Goal: Information Seeking & Learning: Compare options

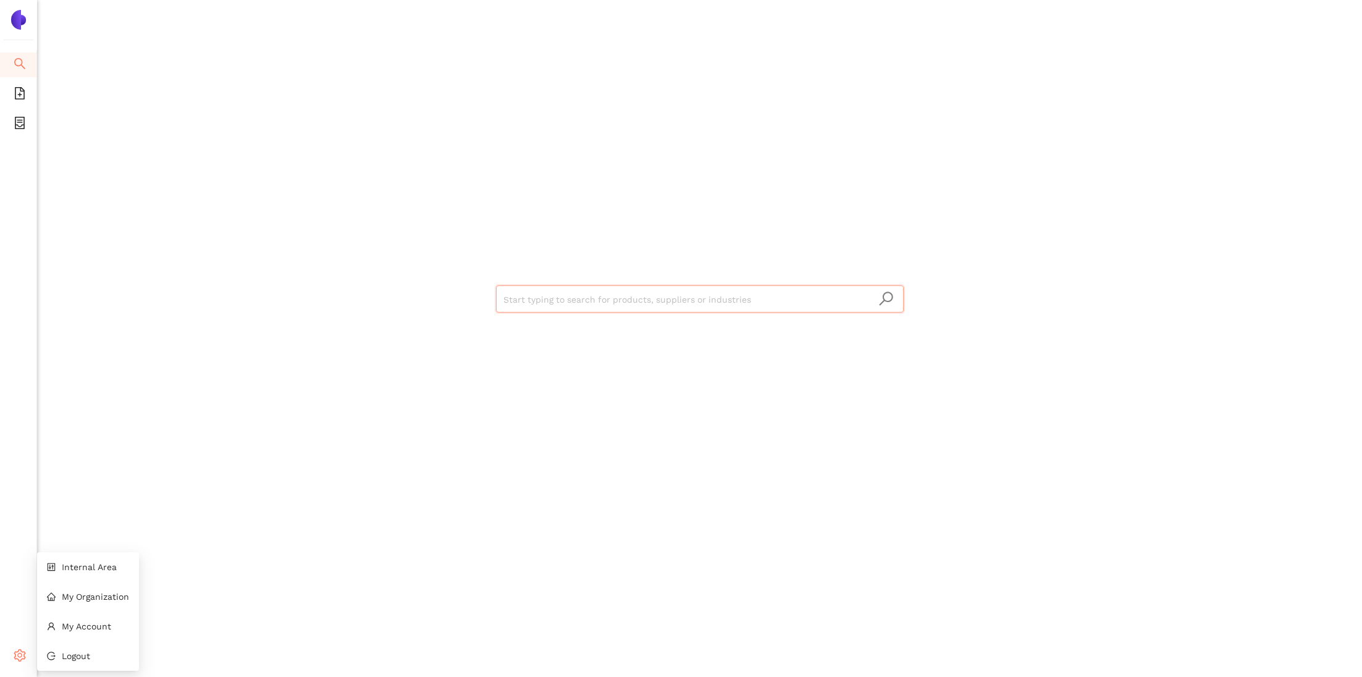
click at [22, 663] on span "setting" at bounding box center [20, 657] width 12 height 25
click at [99, 570] on span "Internal Area" at bounding box center [89, 567] width 55 height 10
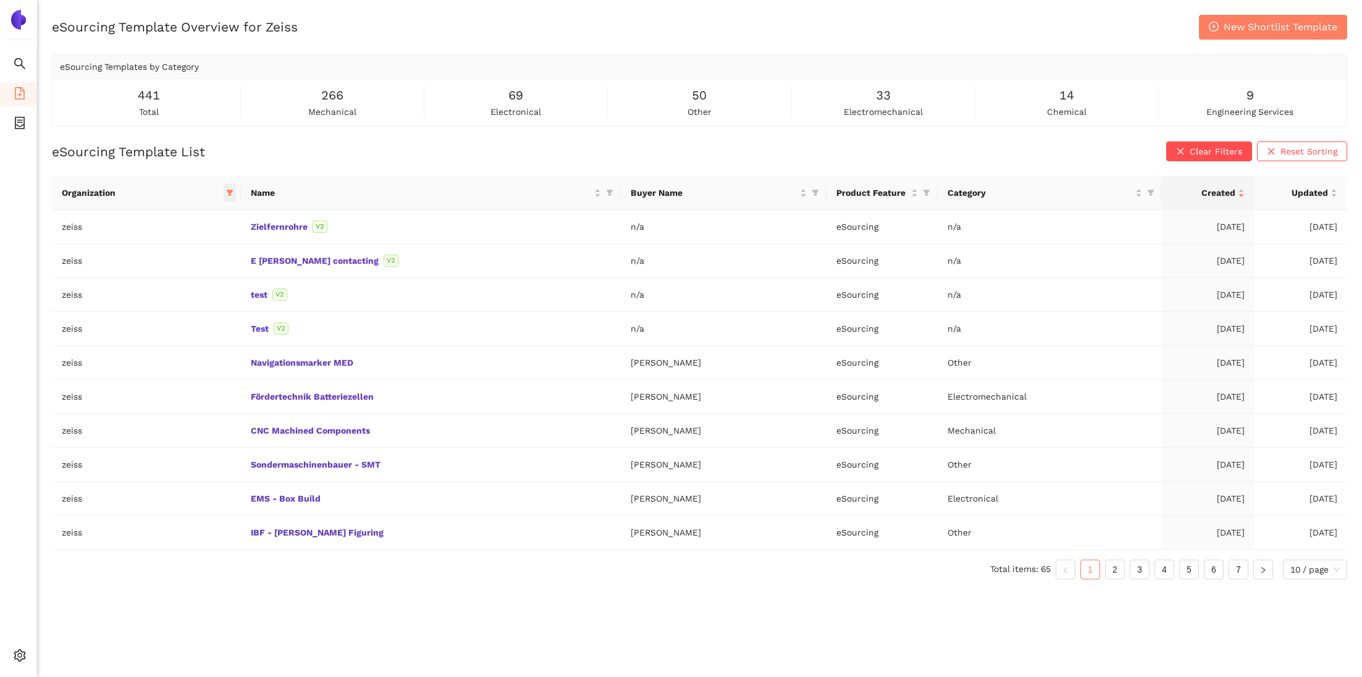
click at [233, 195] on icon "filter" at bounding box center [229, 192] width 7 height 7
click at [224, 217] on input "text" at bounding box center [177, 218] width 104 height 14
type input "roll"
click at [186, 267] on span "rollsroyceus" at bounding box center [165, 266] width 56 height 10
checkbox input "true"
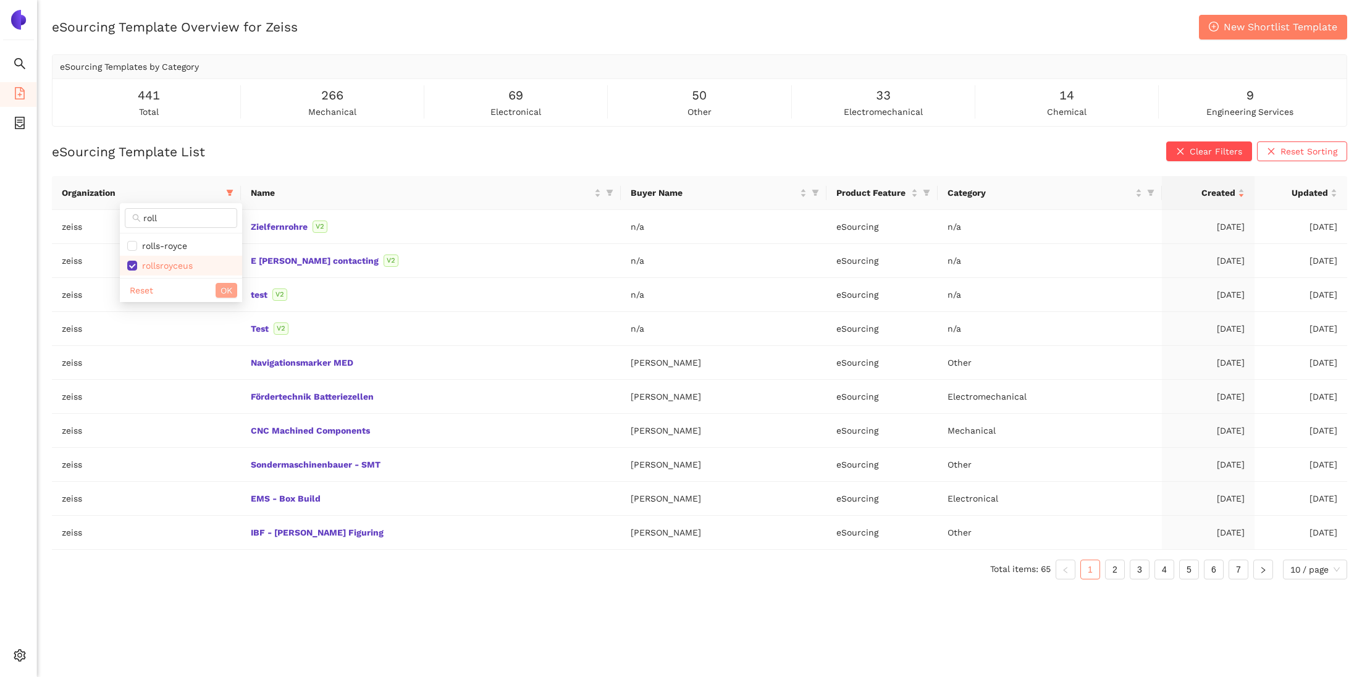
click at [224, 293] on span "OK" at bounding box center [227, 291] width 12 height 14
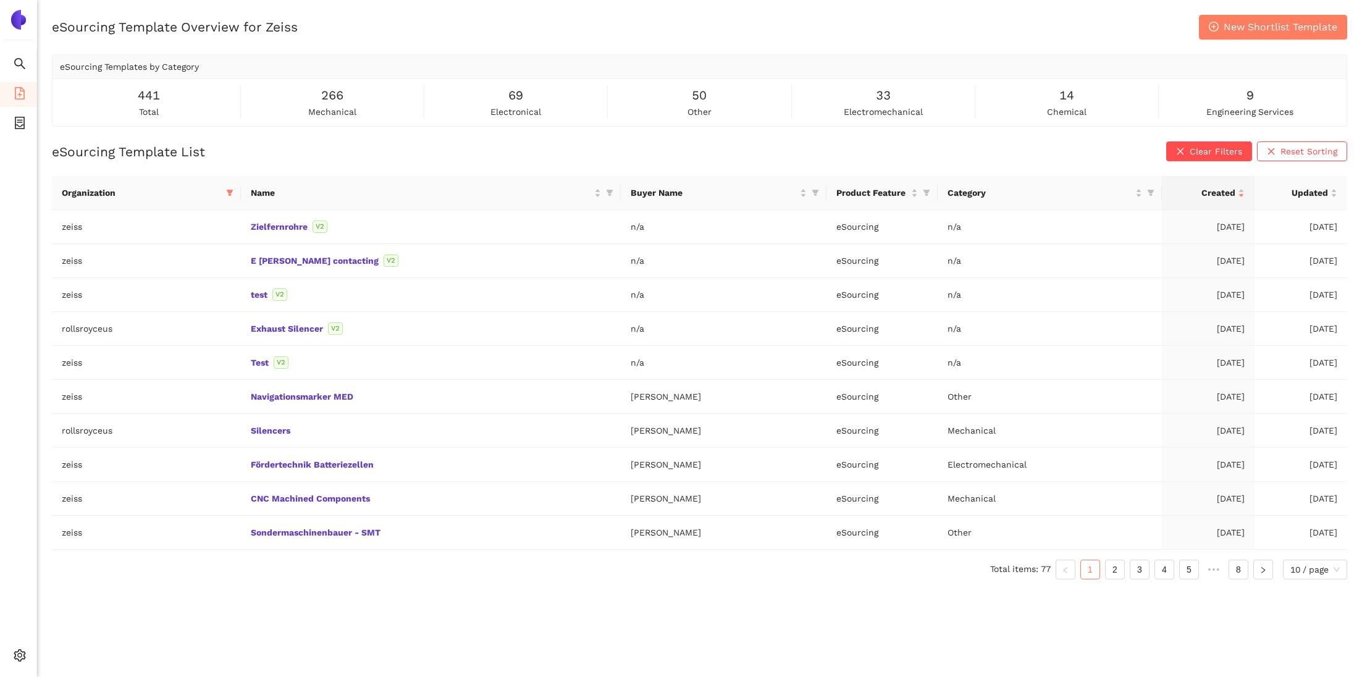
click at [204, 609] on div "eSourcing Template Overview for Zeiss New Shortlist Template eSourcing Template…" at bounding box center [699, 353] width 1325 height 677
click at [232, 190] on span at bounding box center [230, 192] width 12 height 19
click at [202, 224] on input "text" at bounding box center [179, 218] width 104 height 14
type input "zei"
click at [183, 245] on span "zeiss" at bounding box center [182, 246] width 107 height 14
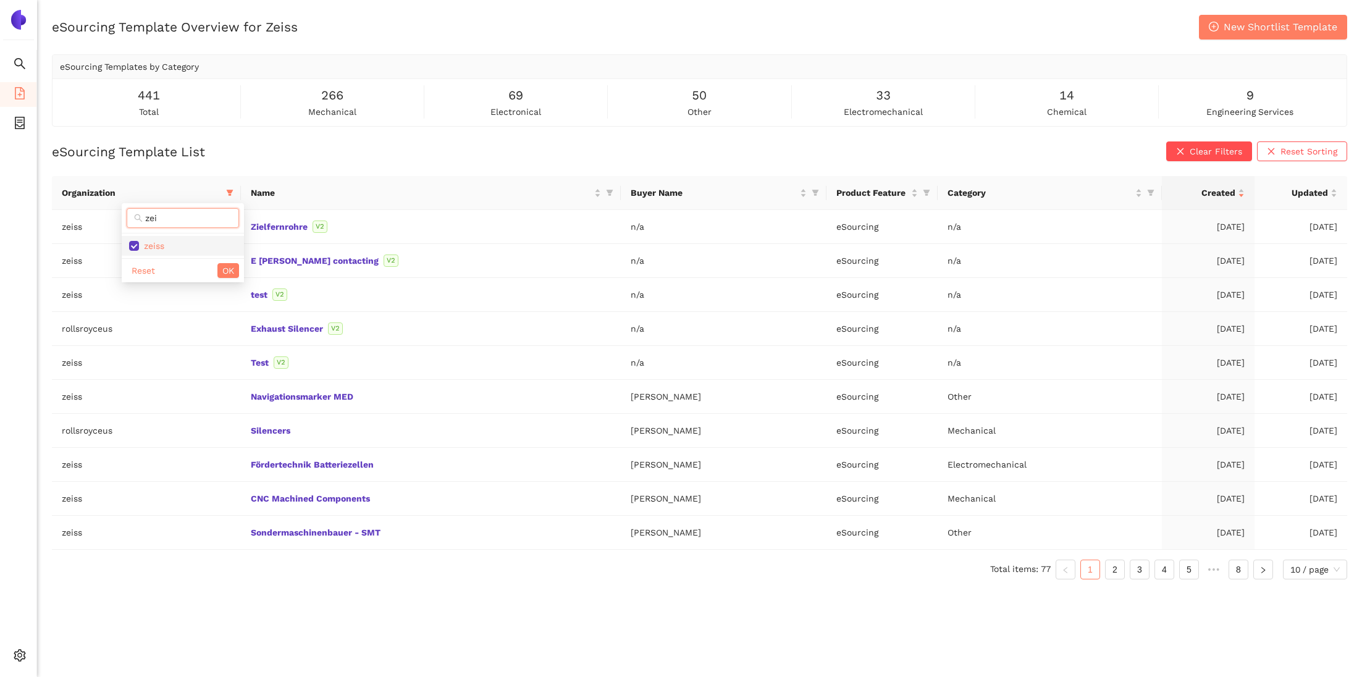
checkbox input "false"
click at [228, 268] on span "OK" at bounding box center [228, 271] width 12 height 14
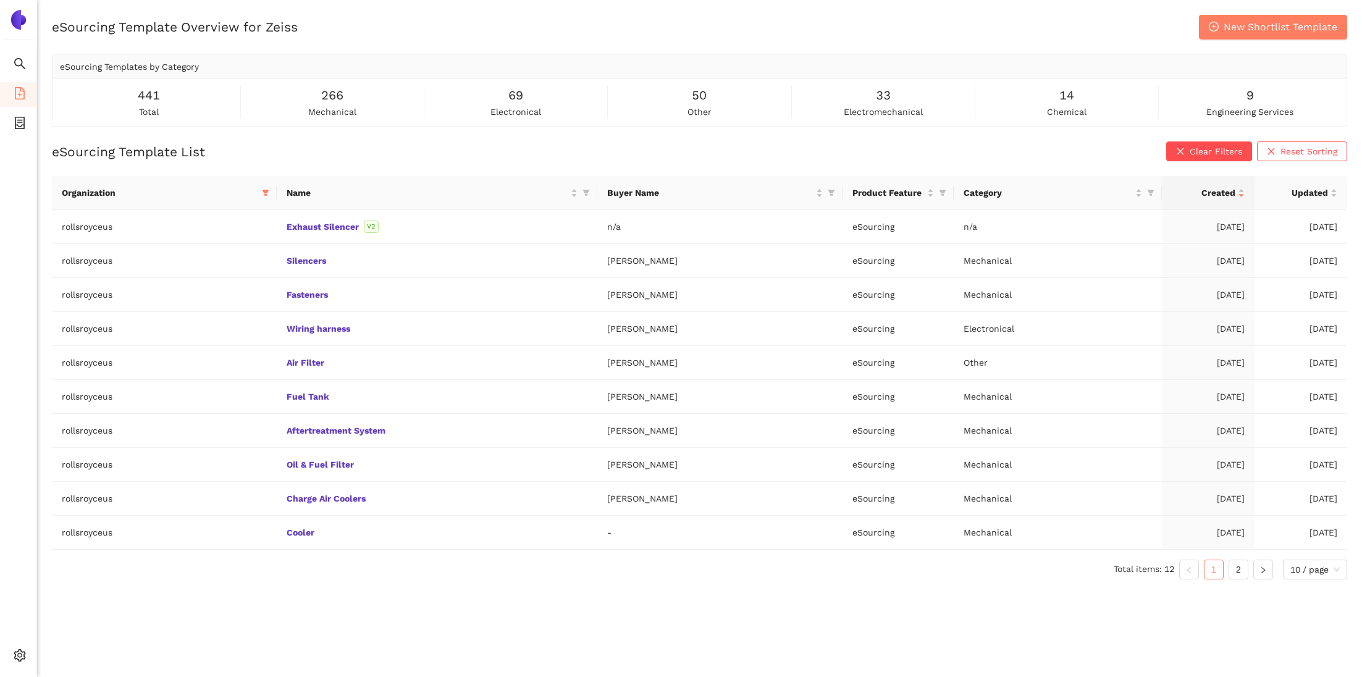
click at [219, 606] on div "eSourcing Template Overview for Zeiss New Shortlist Template eSourcing Template…" at bounding box center [699, 353] width 1325 height 677
click at [435, 134] on div "eSourcing Template Overview for Zeiss New Shortlist Template eSourcing Template…" at bounding box center [699, 353] width 1325 height 677
click at [23, 653] on icon "setting" at bounding box center [20, 655] width 12 height 12
click at [95, 571] on li "Internal Area" at bounding box center [88, 567] width 102 height 25
click at [22, 120] on icon "container" at bounding box center [20, 123] width 12 height 12
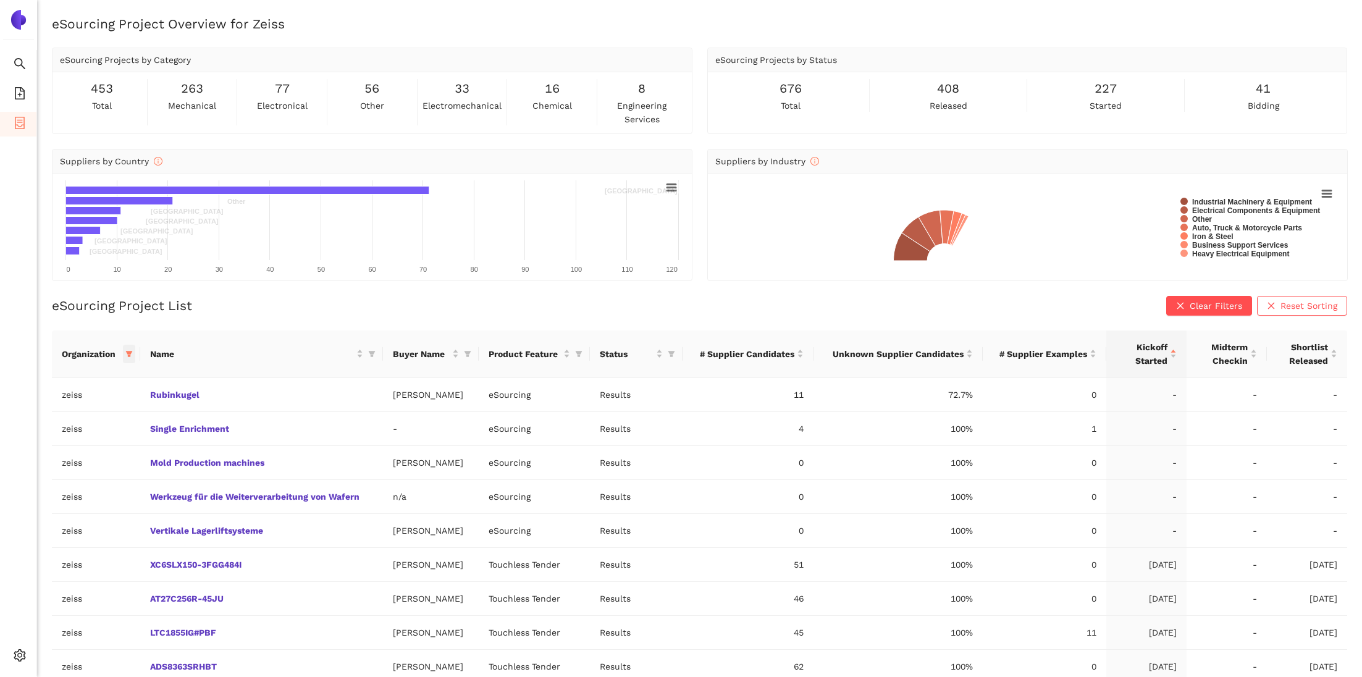
click at [127, 357] on span at bounding box center [129, 354] width 12 height 19
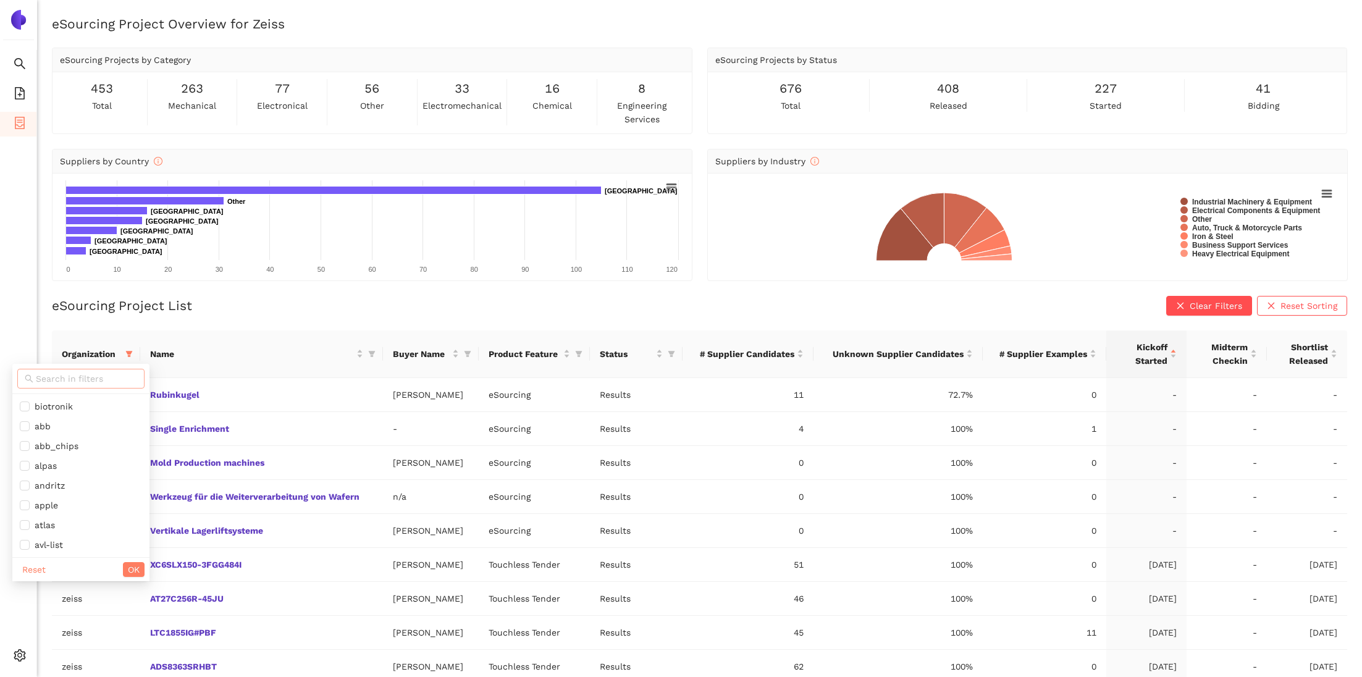
click at [98, 372] on input "text" at bounding box center [86, 379] width 101 height 14
type input "roll"
click at [77, 432] on span "rollsroyceus" at bounding box center [73, 426] width 107 height 14
checkbox input "true"
click at [120, 454] on span "OK" at bounding box center [119, 451] width 12 height 14
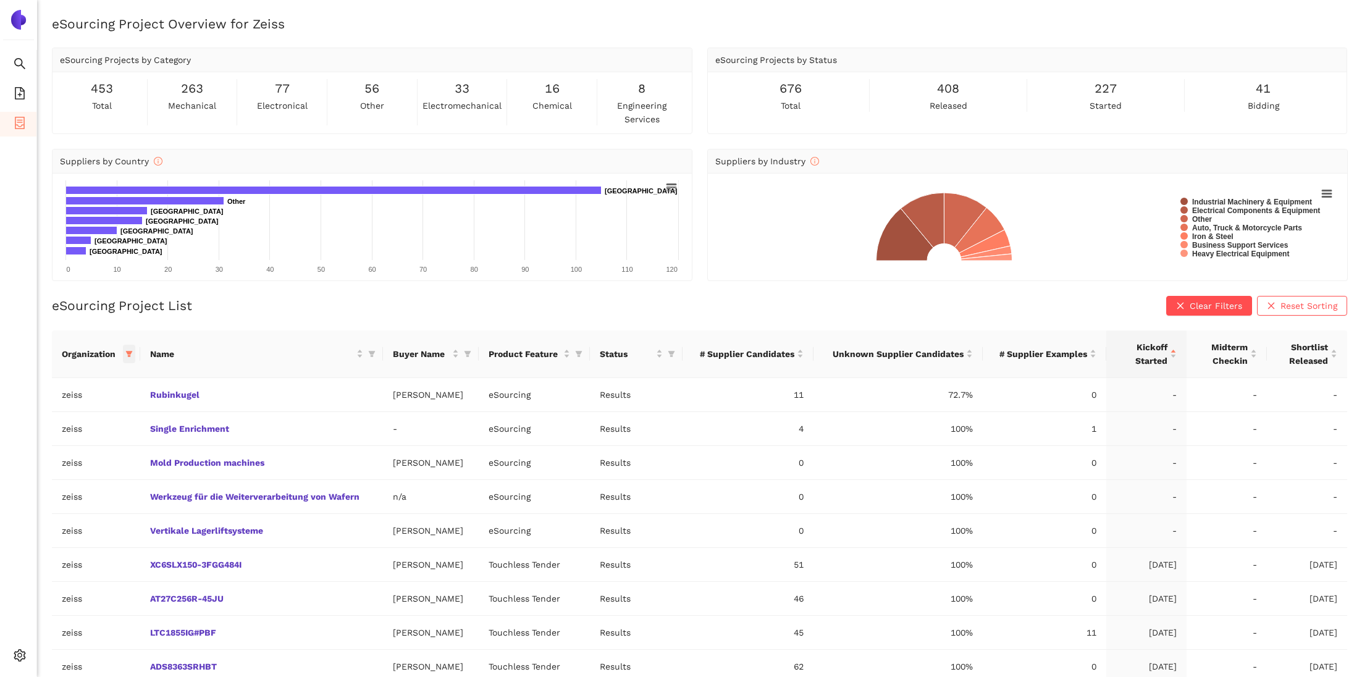
click at [128, 350] on icon "filter" at bounding box center [128, 353] width 7 height 7
click at [68, 527] on span "zeiss" at bounding box center [81, 525] width 122 height 14
checkbox input "false"
click at [128, 565] on span "OK" at bounding box center [134, 570] width 12 height 14
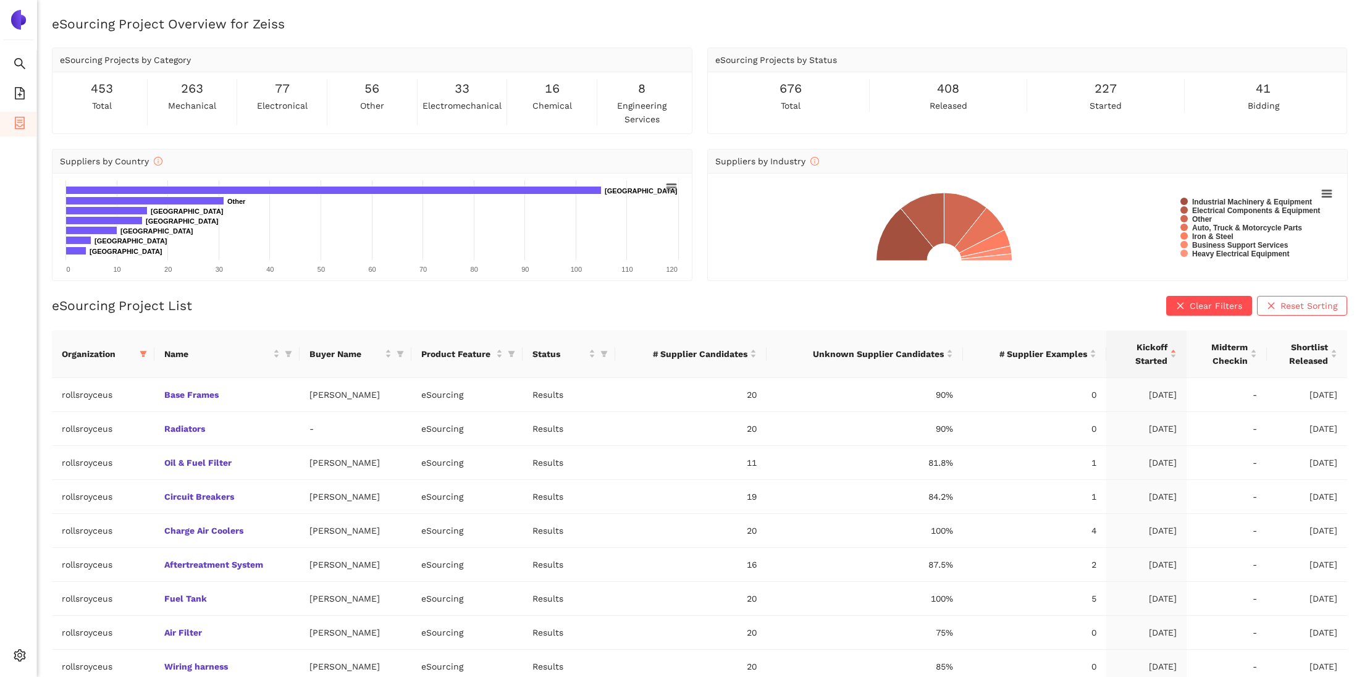
scroll to position [77, 0]
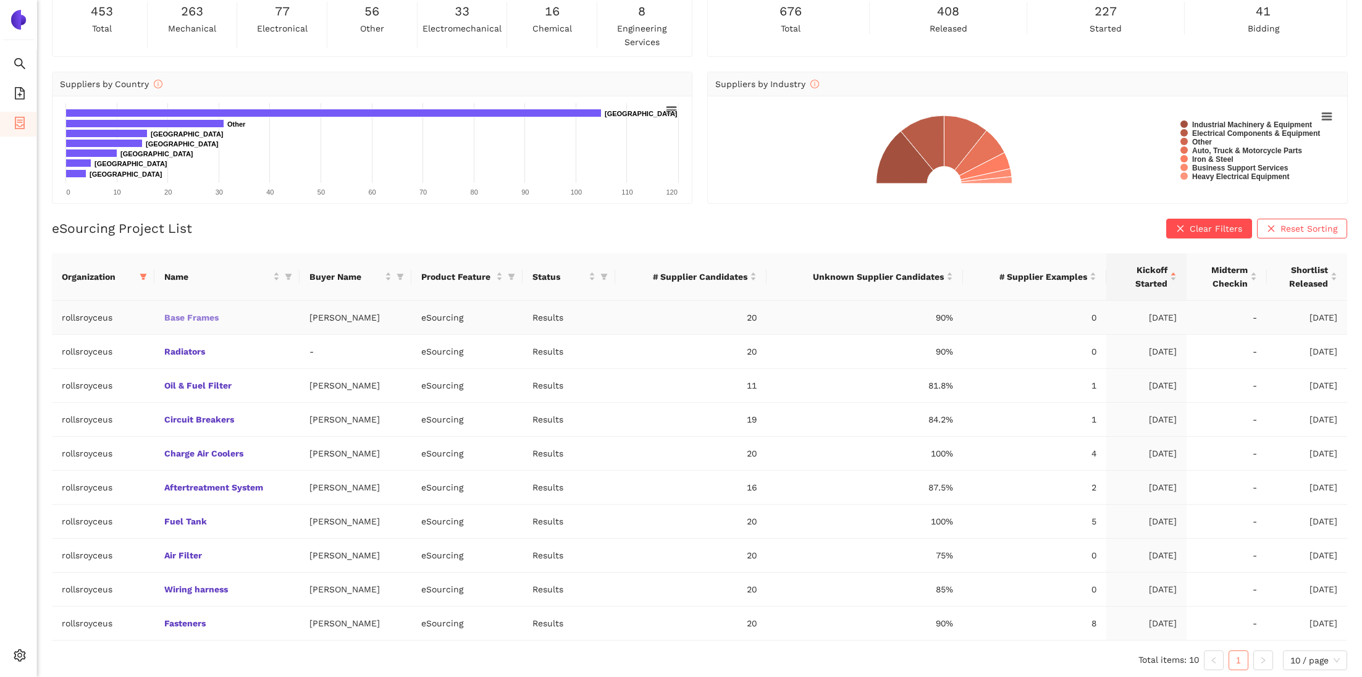
click at [0, 0] on link "Base Frames" at bounding box center [0, 0] width 0 height 0
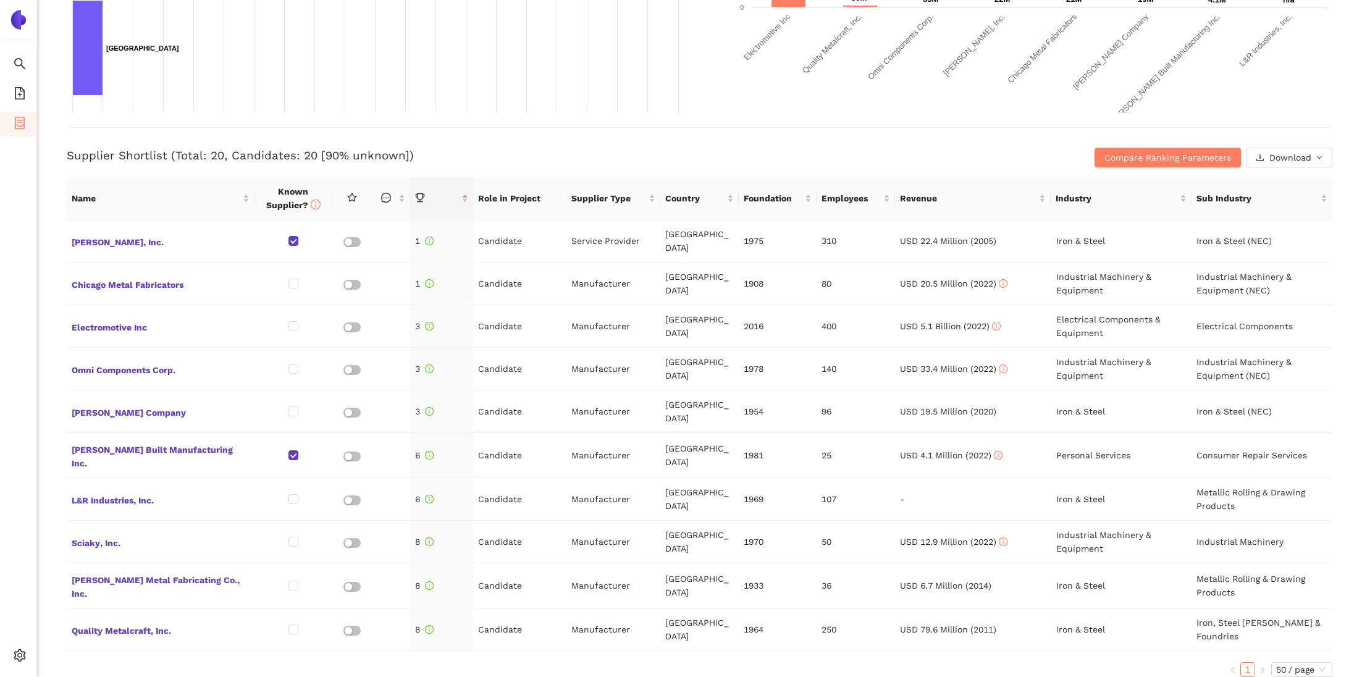
scroll to position [391, 0]
click at [1169, 151] on span "Compare Ranking Parameters" at bounding box center [1167, 156] width 127 height 14
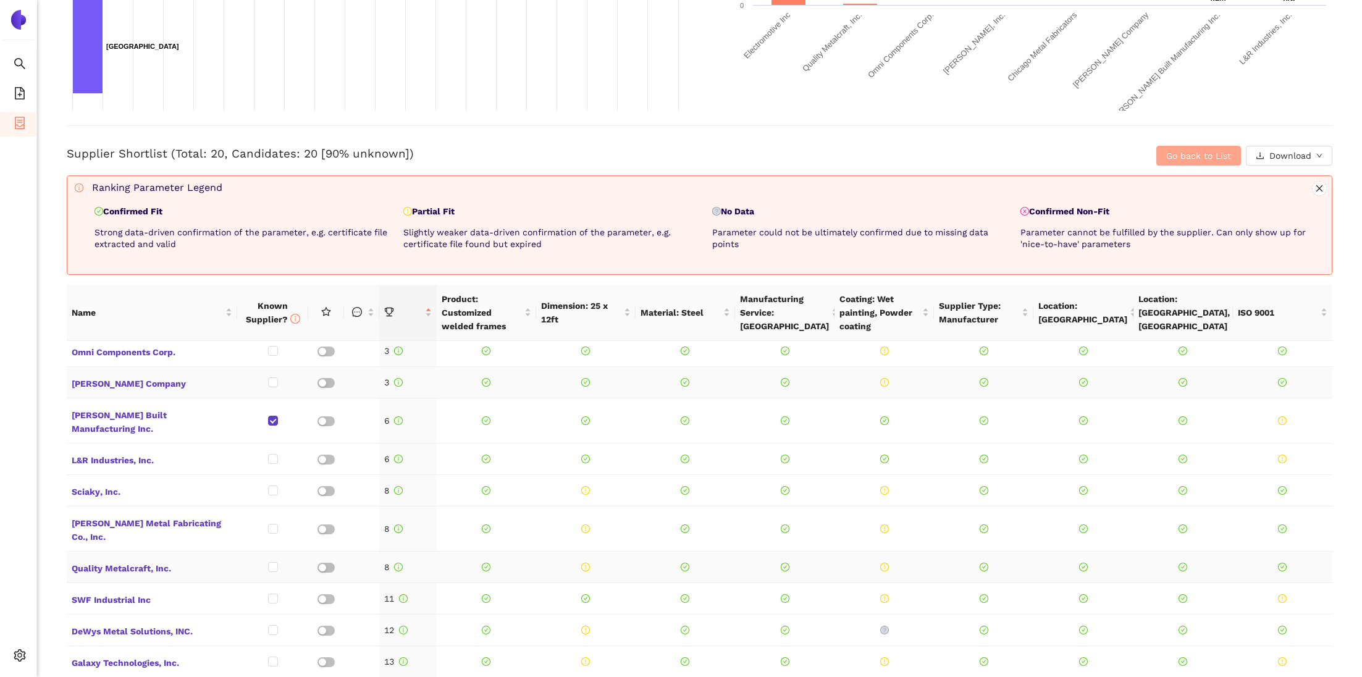
scroll to position [0, 0]
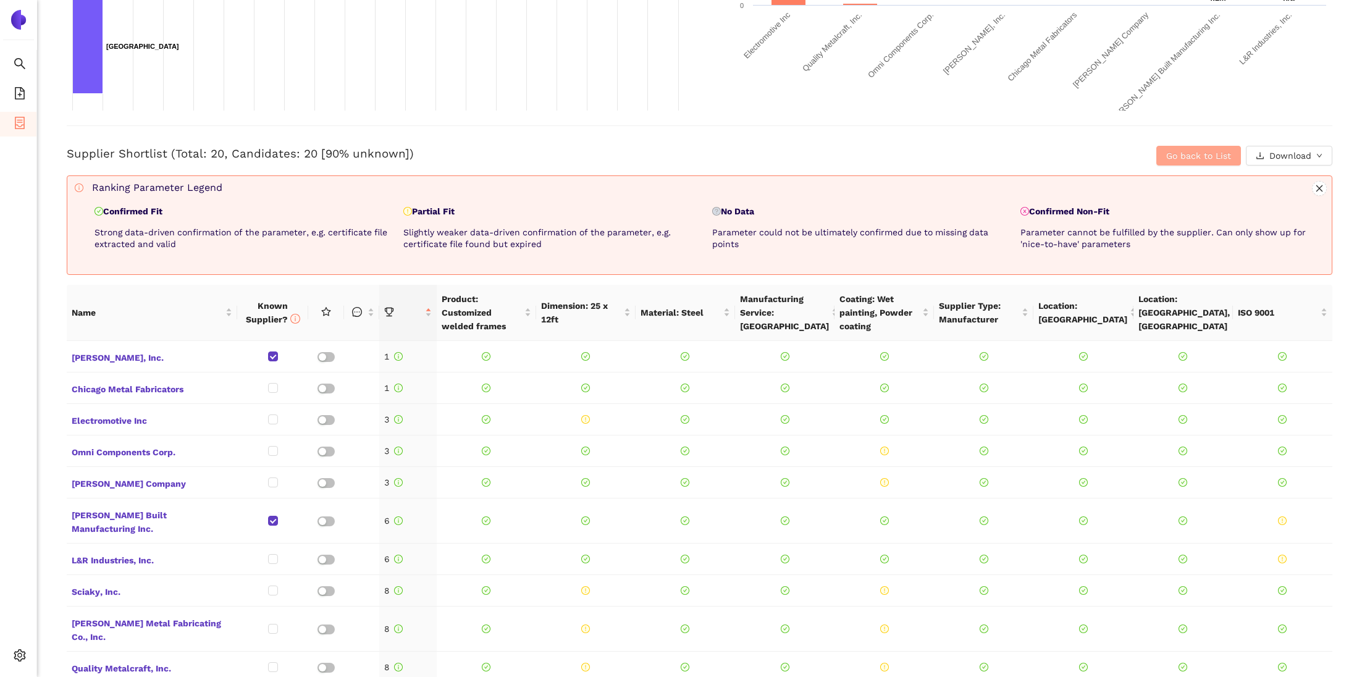
click at [1225, 156] on span "Go back to List" at bounding box center [1198, 156] width 65 height 14
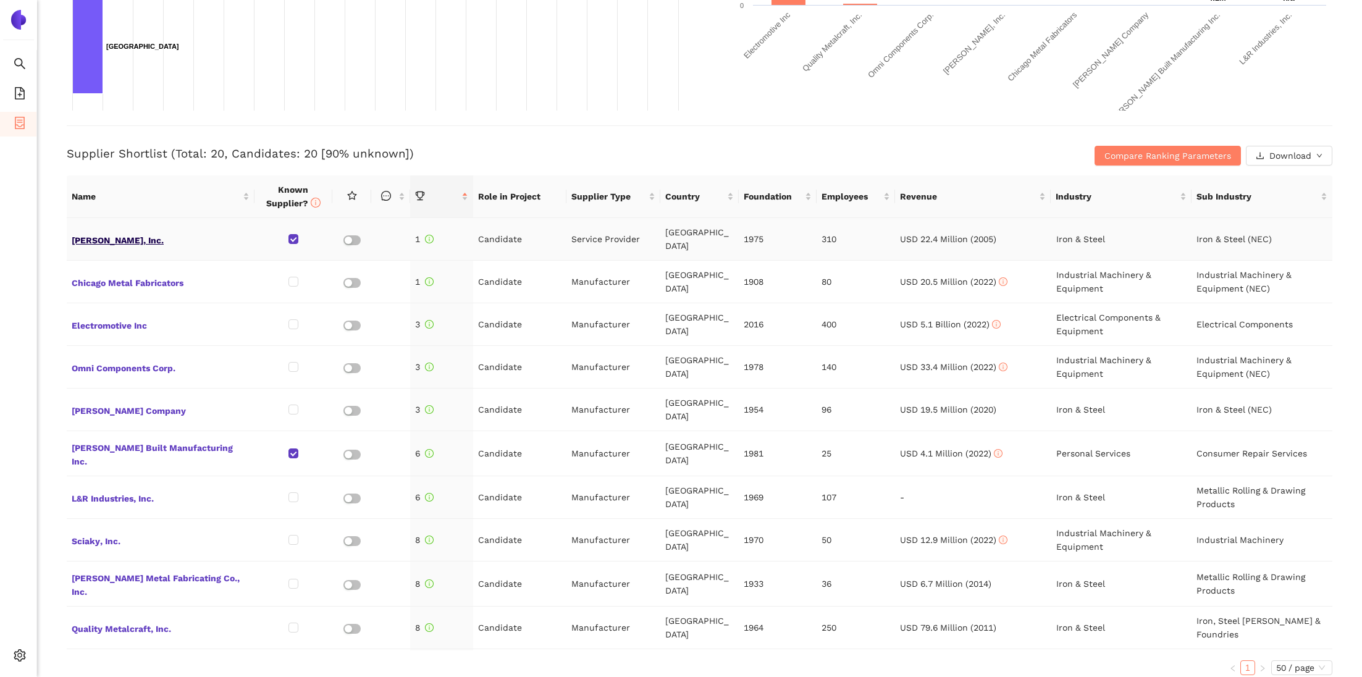
click at [88, 234] on span "[PERSON_NAME], Inc." at bounding box center [161, 239] width 178 height 16
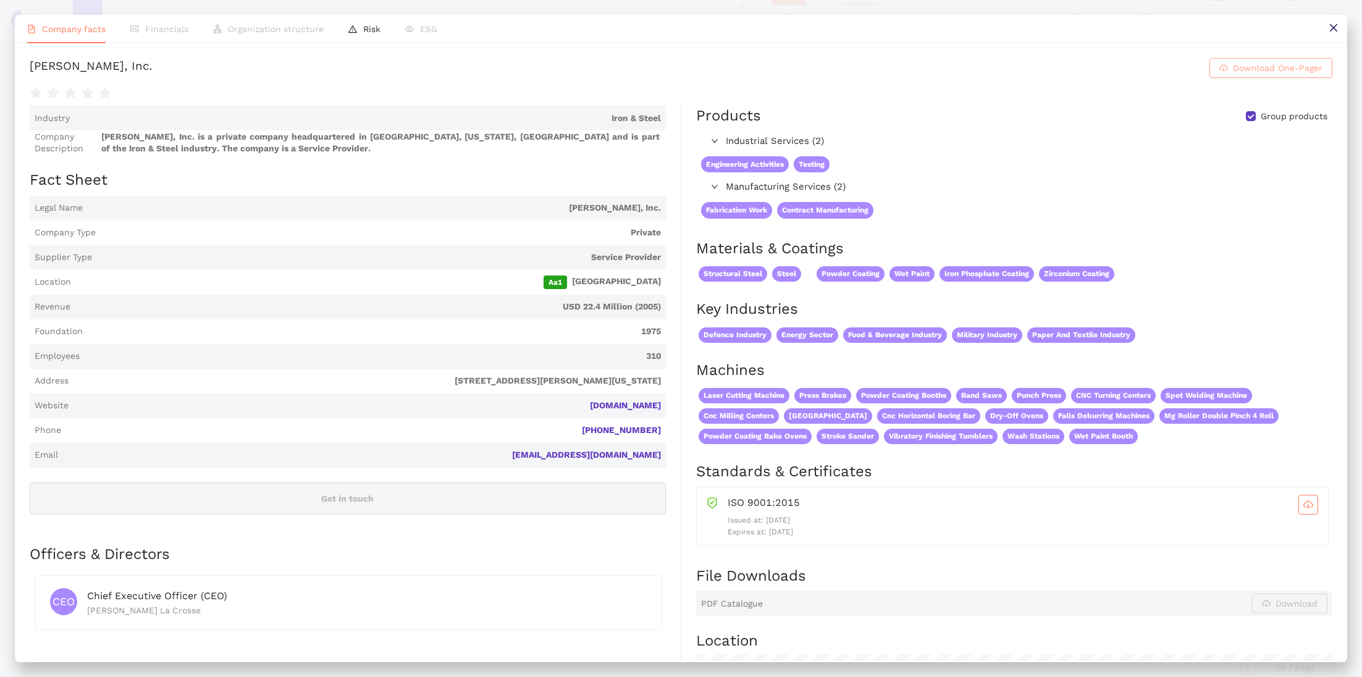
click at [1250, 75] on span "Download One-Pager" at bounding box center [1278, 68] width 90 height 14
click at [368, 35] on li "Risk" at bounding box center [364, 29] width 57 height 28
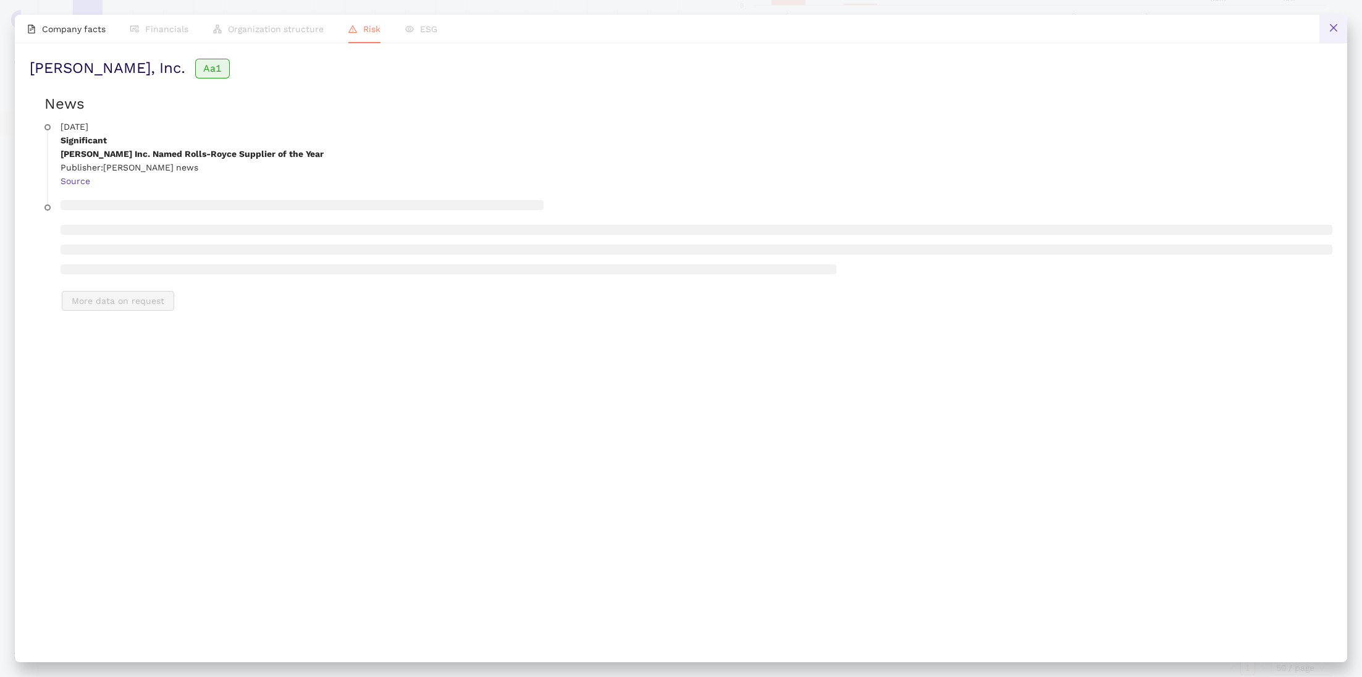
click at [1326, 28] on button at bounding box center [1333, 29] width 28 height 28
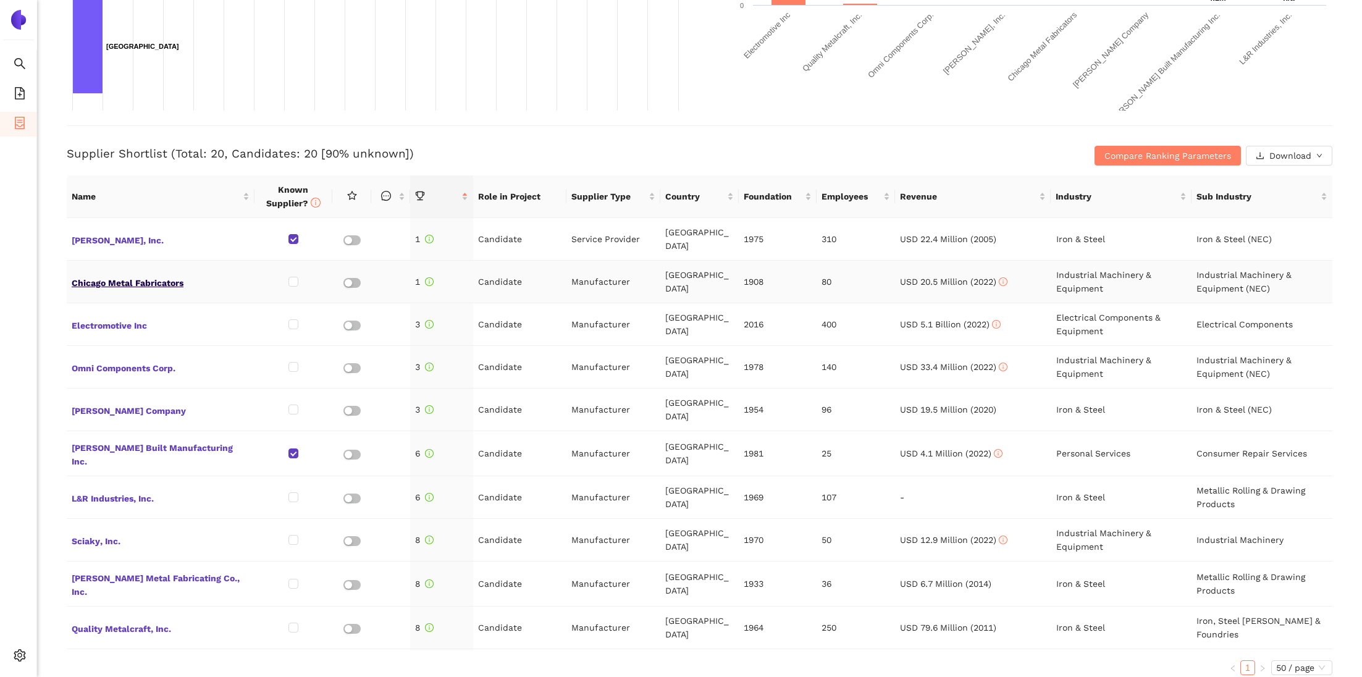
click at [105, 274] on span "Chicago Metal Fabricators" at bounding box center [161, 282] width 178 height 16
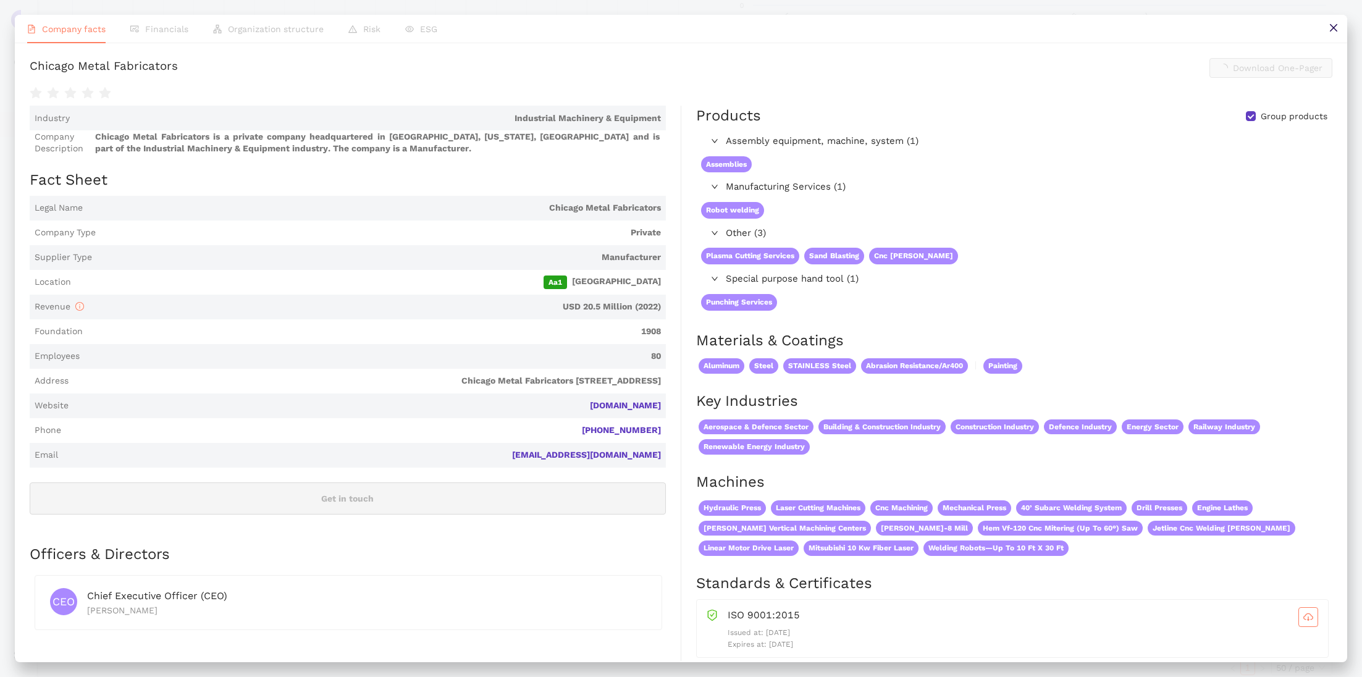
scroll to position [391, 0]
click at [1334, 33] on button at bounding box center [1333, 29] width 28 height 28
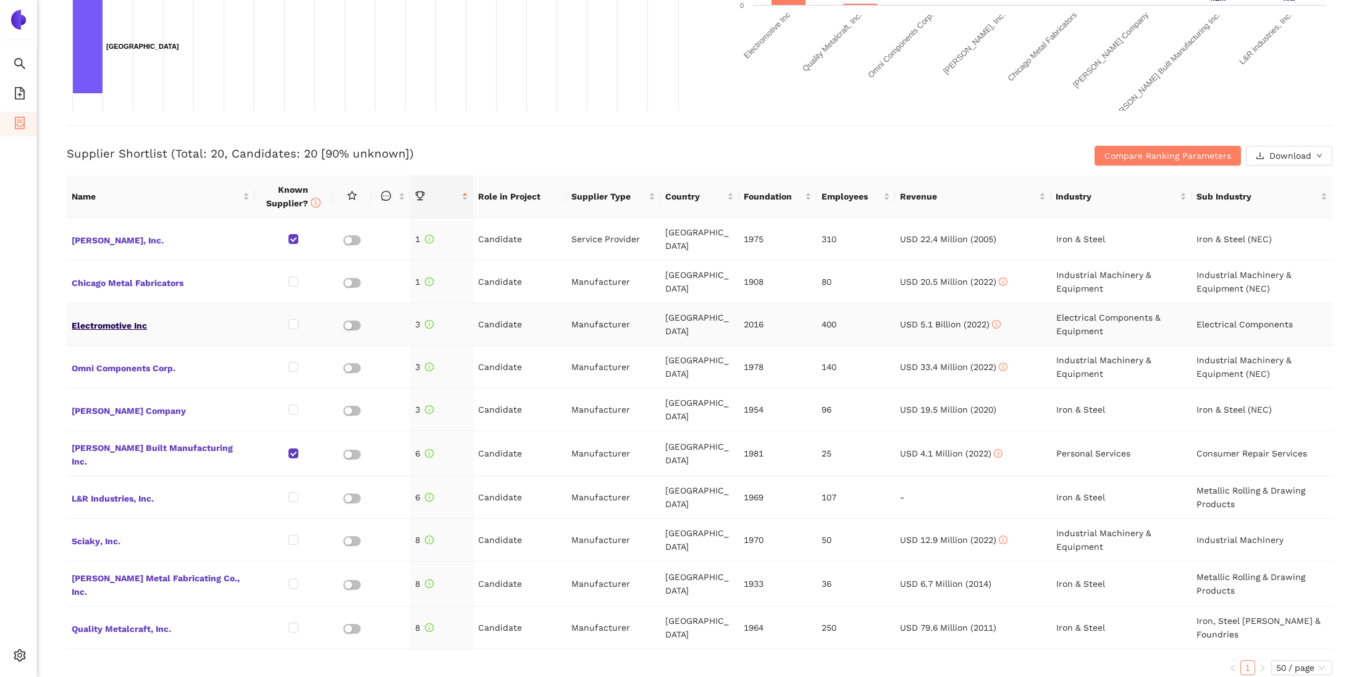
click at [116, 316] on span "Electromotive Inc" at bounding box center [161, 324] width 178 height 16
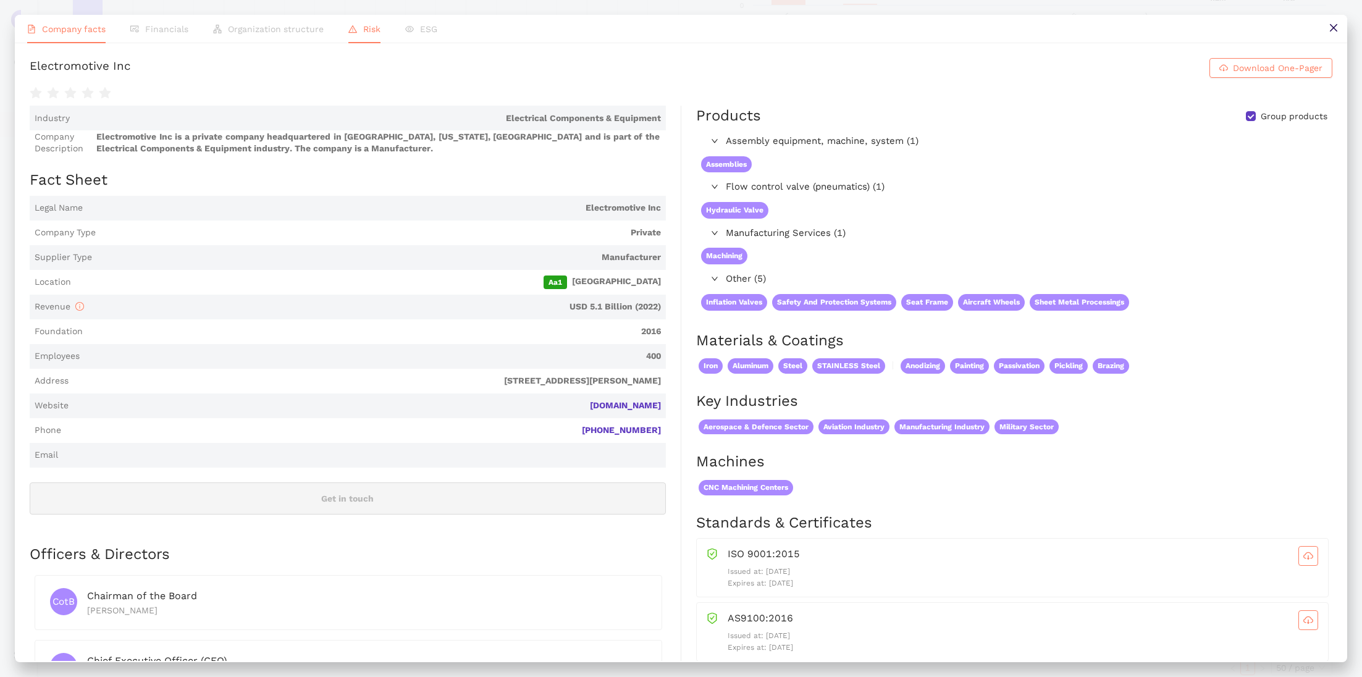
click at [344, 22] on li "Risk" at bounding box center [364, 29] width 57 height 28
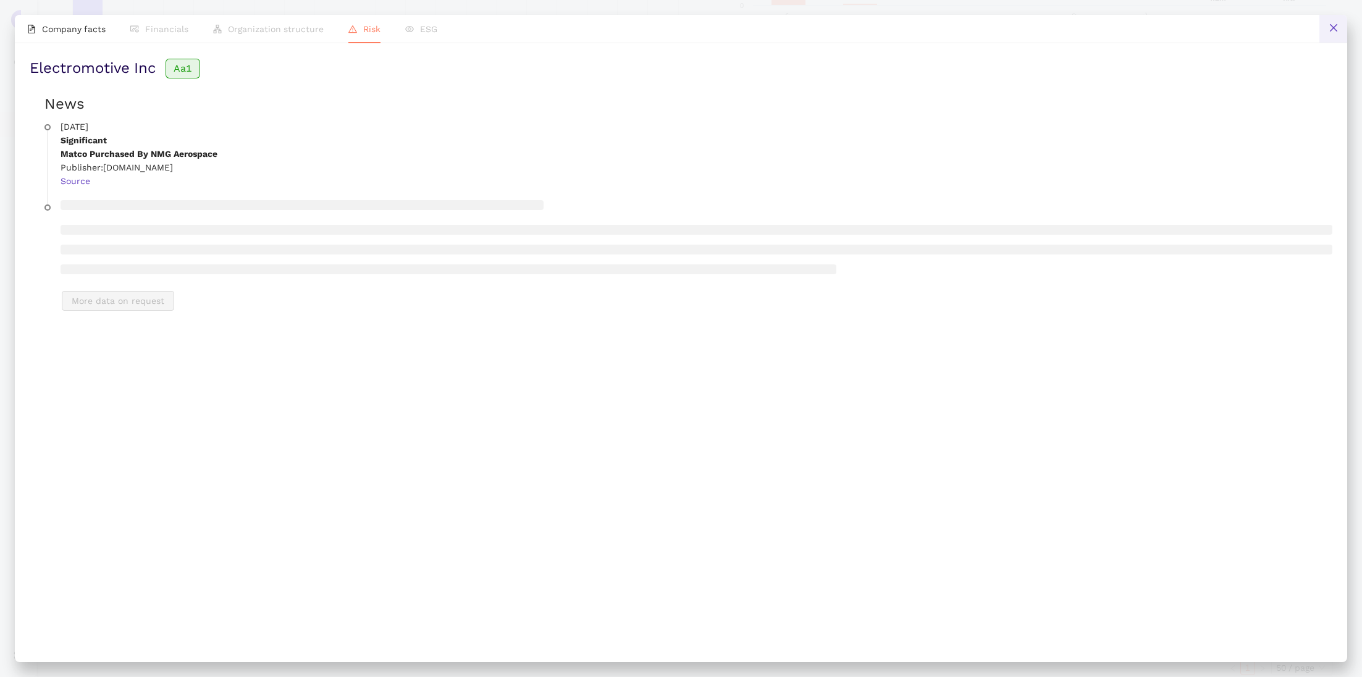
click at [1332, 23] on icon "close" at bounding box center [1334, 28] width 10 height 10
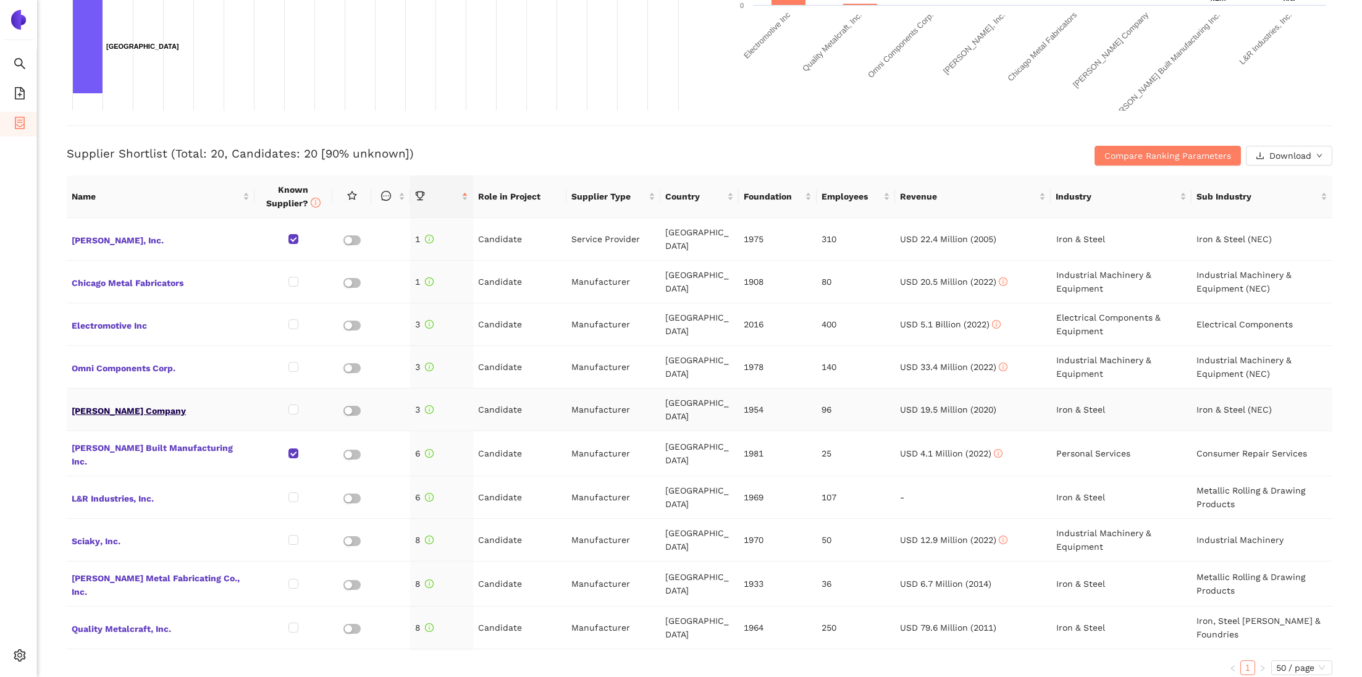
click at [104, 401] on span "[PERSON_NAME] Company" at bounding box center [161, 409] width 178 height 16
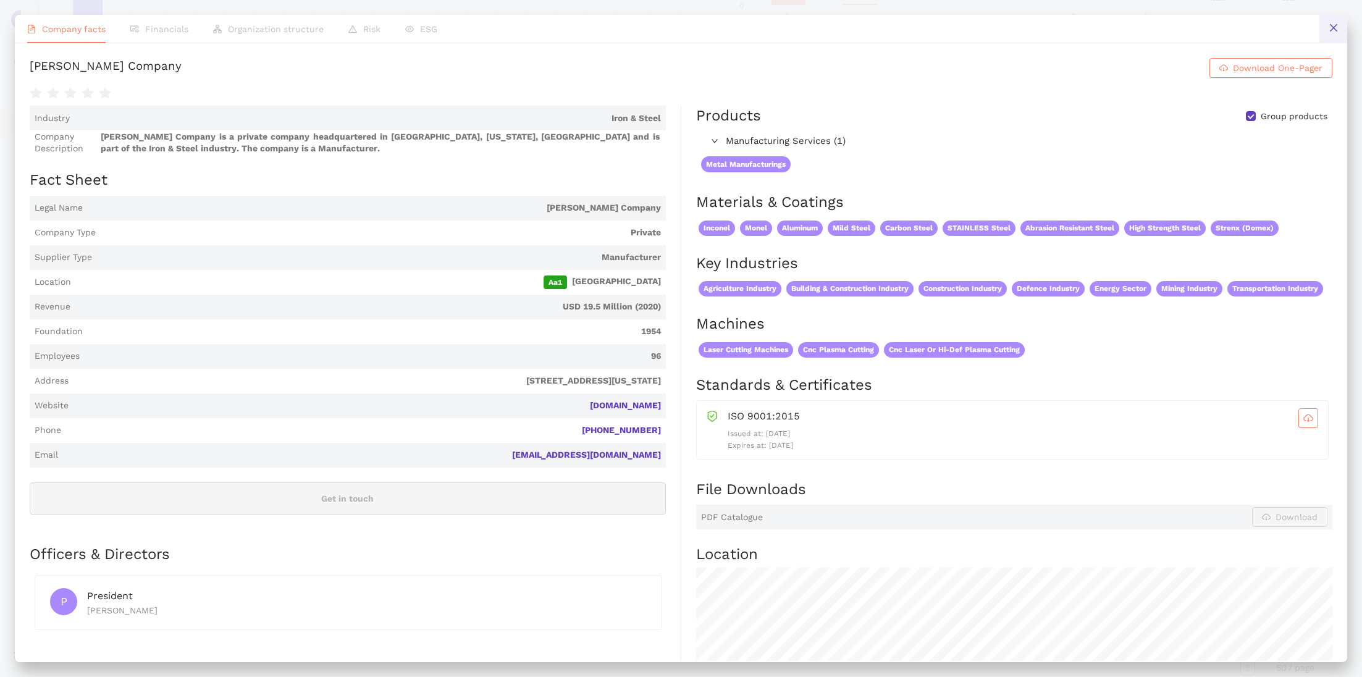
click at [1330, 36] on button at bounding box center [1333, 29] width 28 height 28
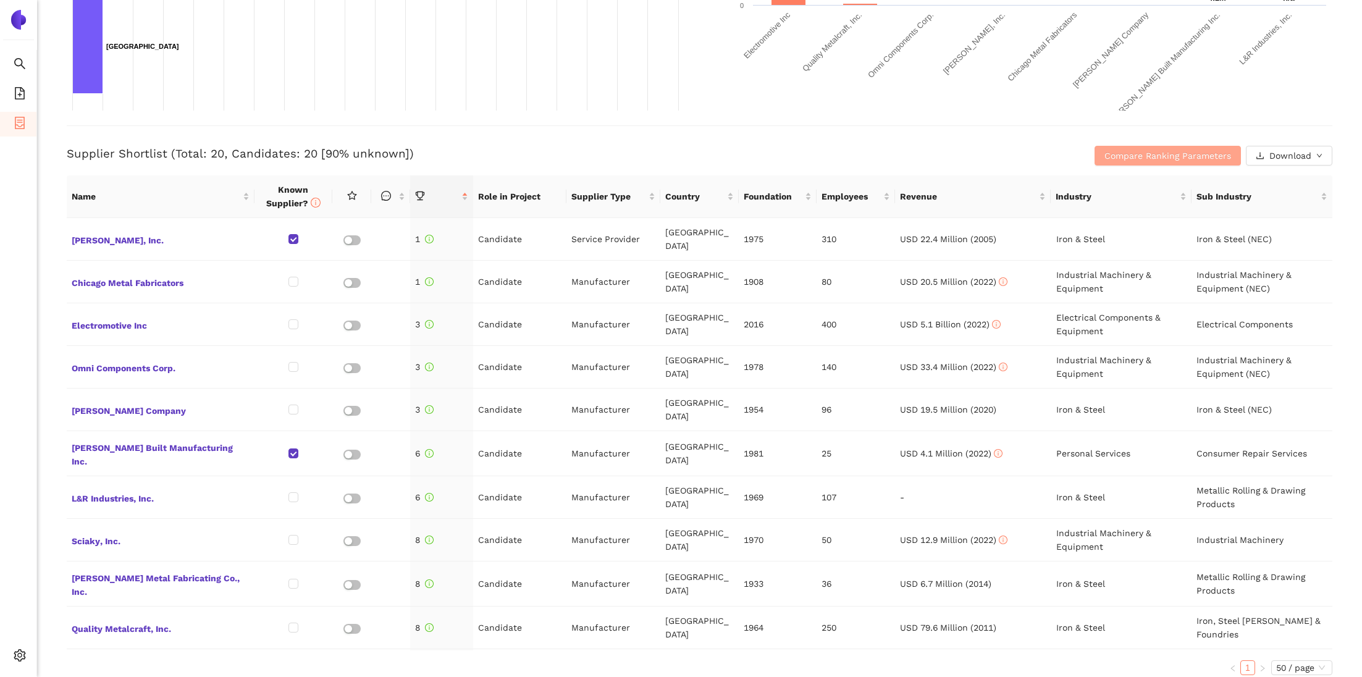
click at [1188, 146] on button "Compare Ranking Parameters" at bounding box center [1168, 156] width 146 height 20
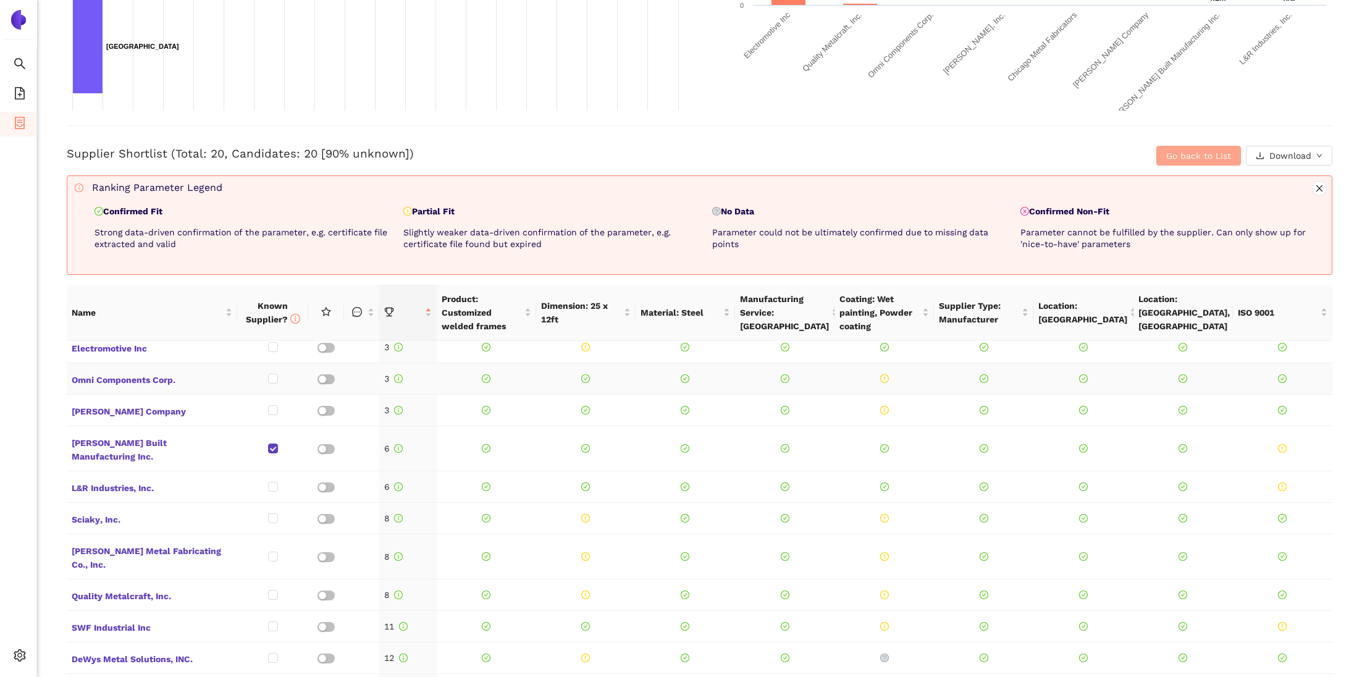
scroll to position [0, 0]
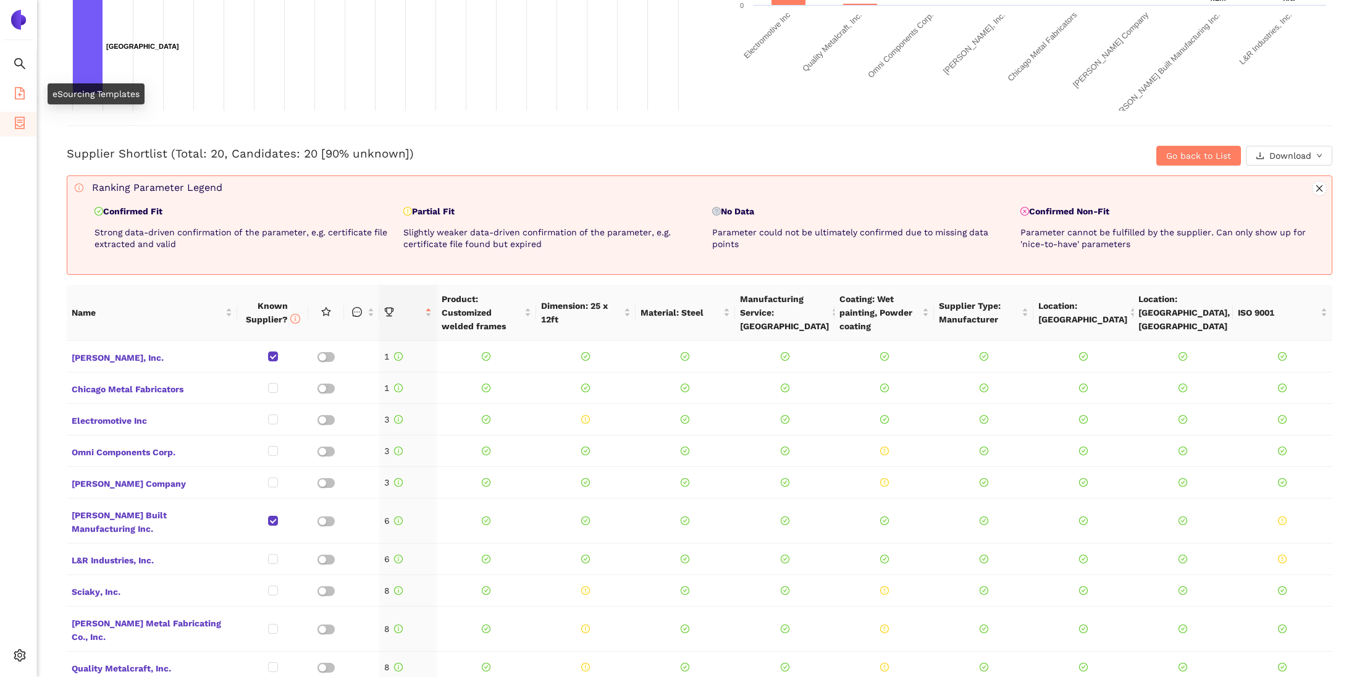
click at [17, 88] on icon "file-add" at bounding box center [20, 93] width 12 height 12
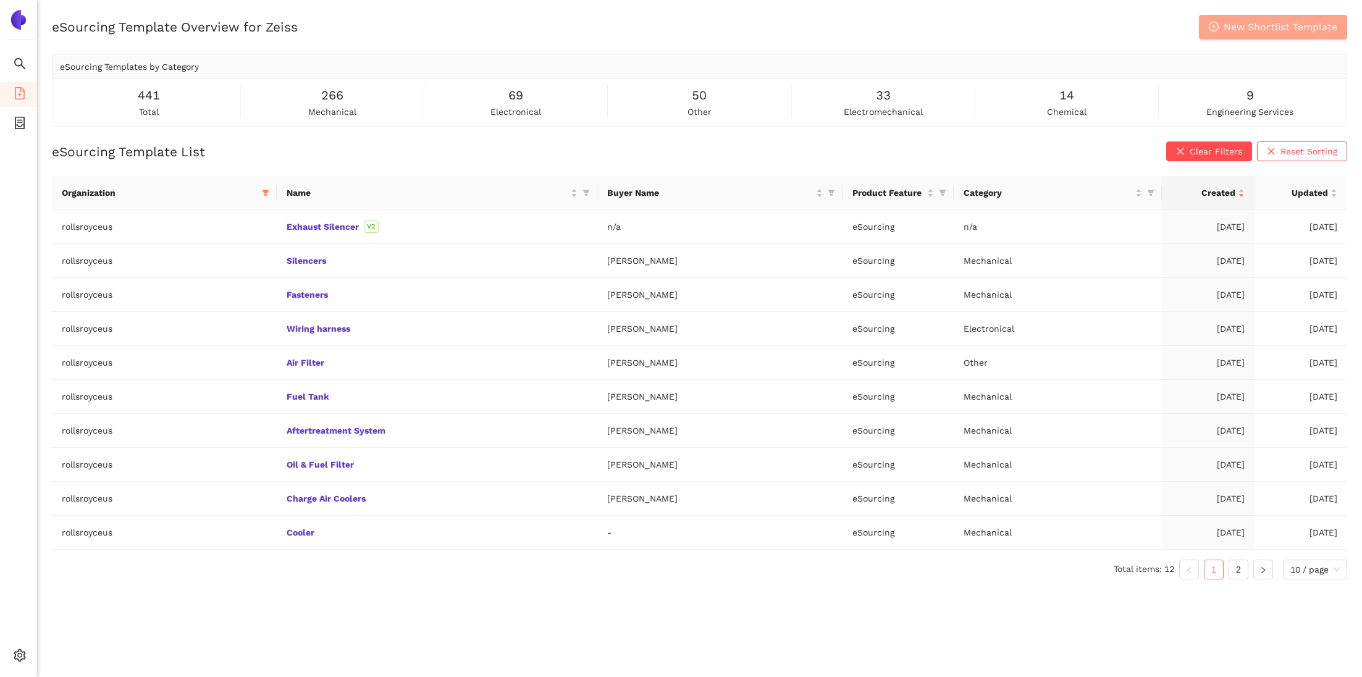
click at [1251, 25] on span "New Shortlist Template" at bounding box center [1281, 26] width 114 height 15
